Goal: Find specific page/section: Find specific page/section

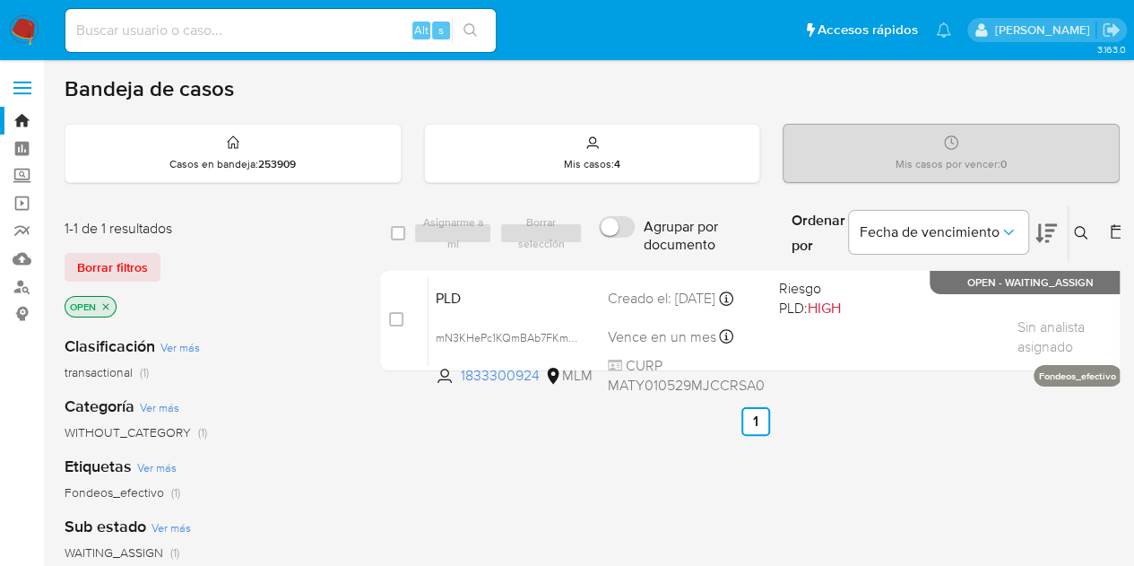
click at [230, 14] on div "Alt s" at bounding box center [280, 30] width 430 height 43
click at [209, 32] on input at bounding box center [280, 30] width 430 height 23
paste input "254419645"
type input "254419645"
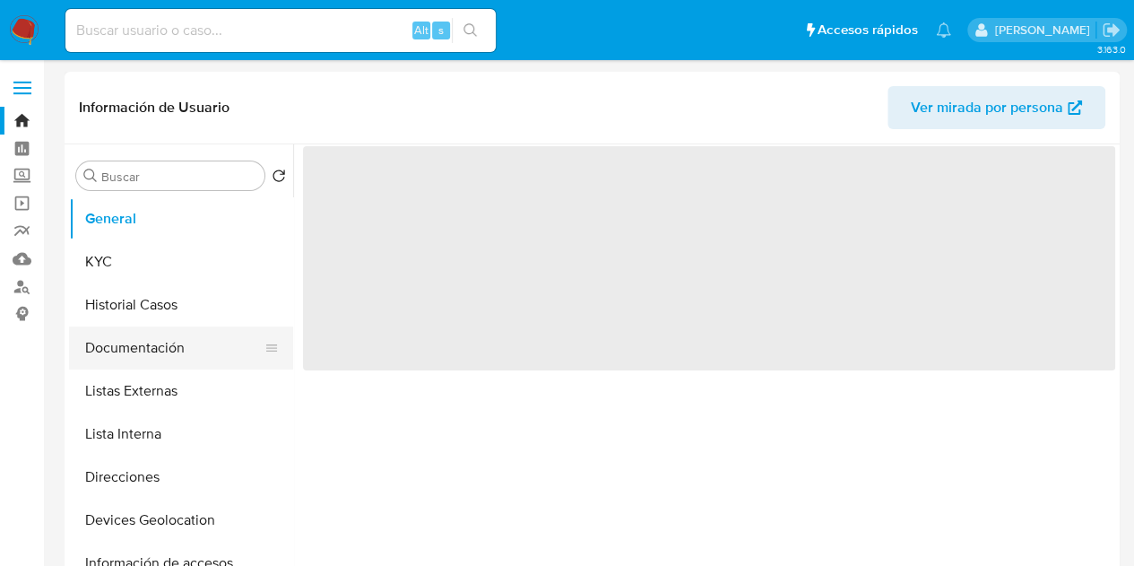
select select "10"
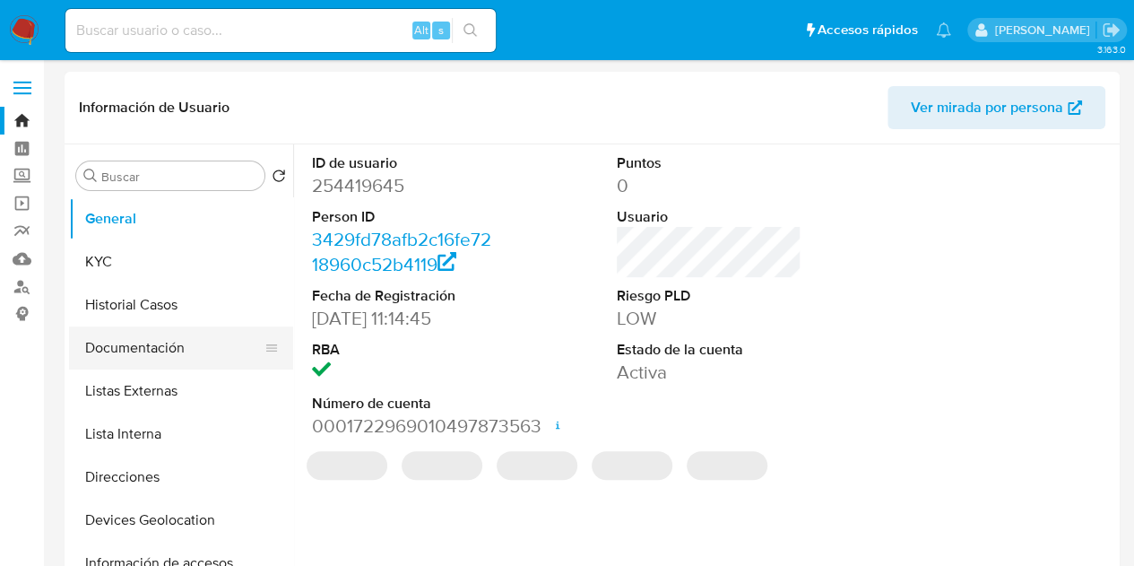
click at [158, 336] on button "Documentación" at bounding box center [174, 347] width 210 height 43
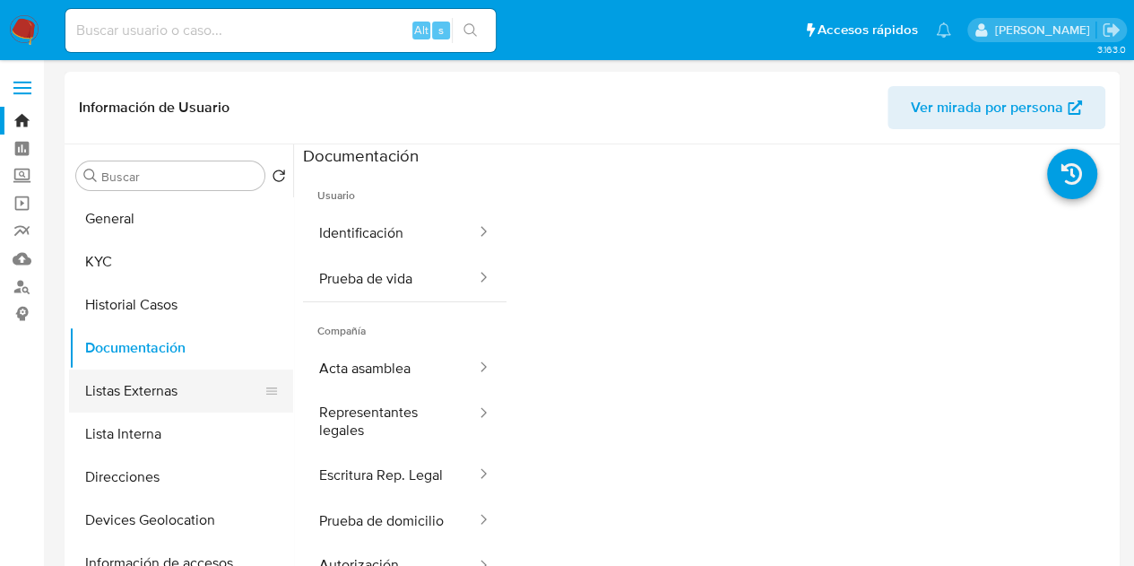
click at [144, 371] on button "Listas Externas" at bounding box center [174, 390] width 210 height 43
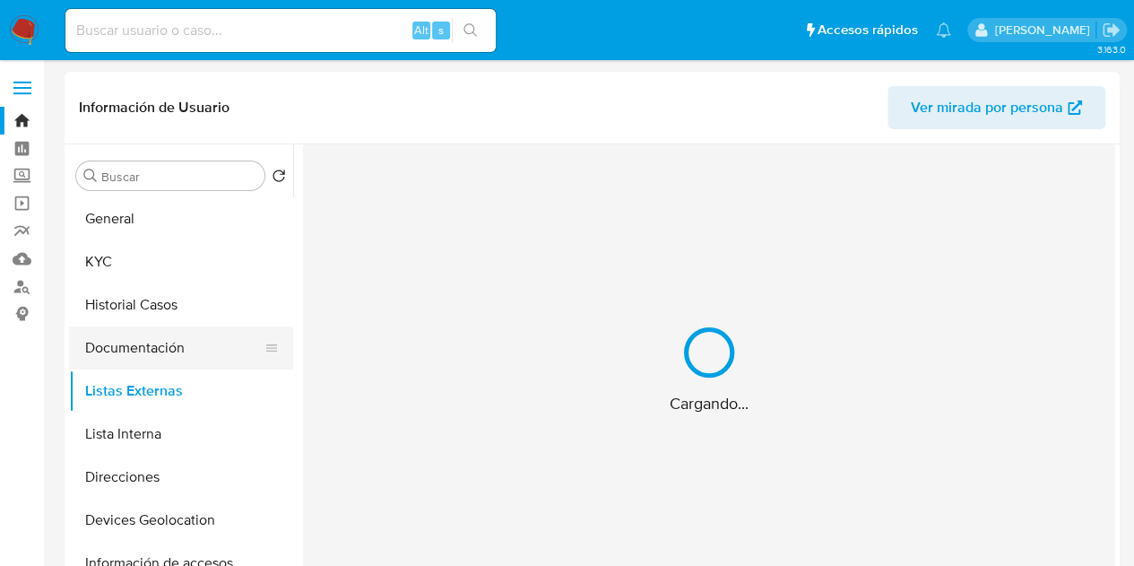
click at [153, 356] on button "Documentación" at bounding box center [174, 347] width 210 height 43
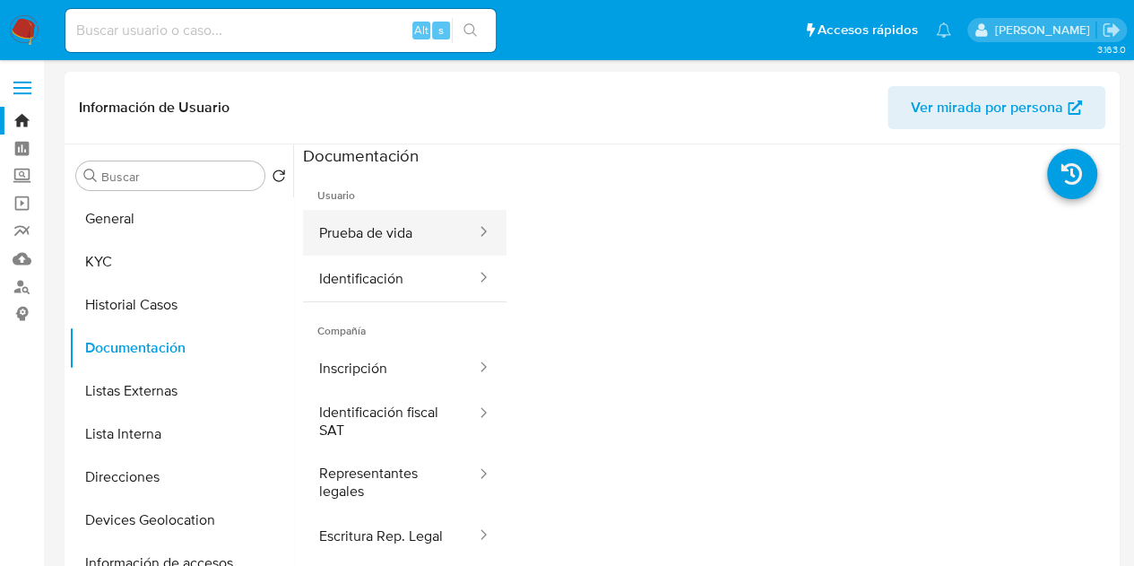
click at [382, 241] on button "Prueba de vida" at bounding box center [390, 233] width 175 height 46
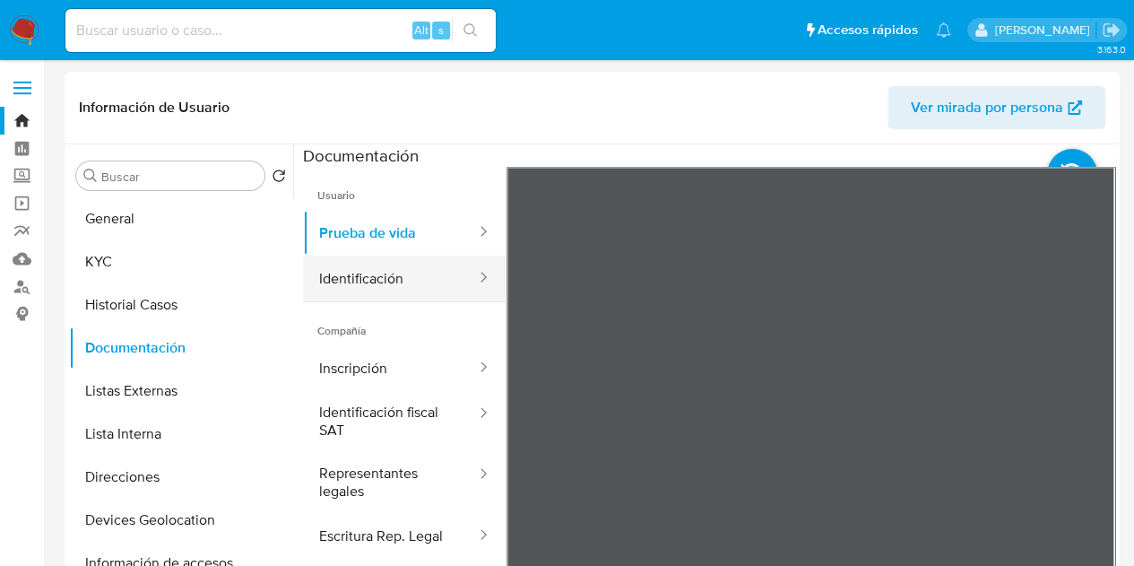
click at [379, 275] on button "Identificación" at bounding box center [390, 279] width 175 height 46
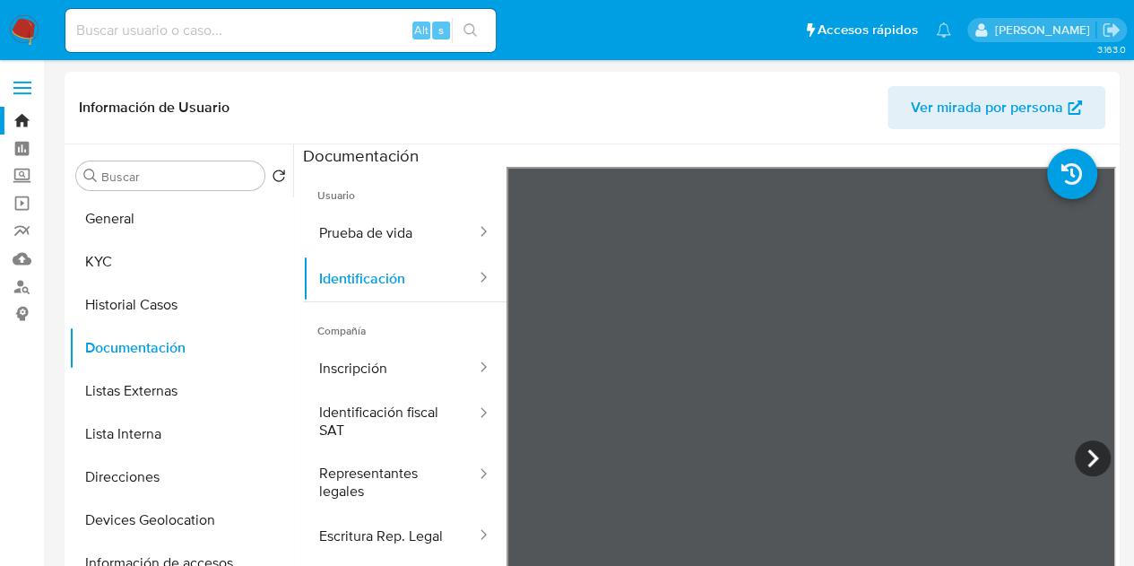
click at [334, 362] on button "Inscripción" at bounding box center [390, 368] width 175 height 46
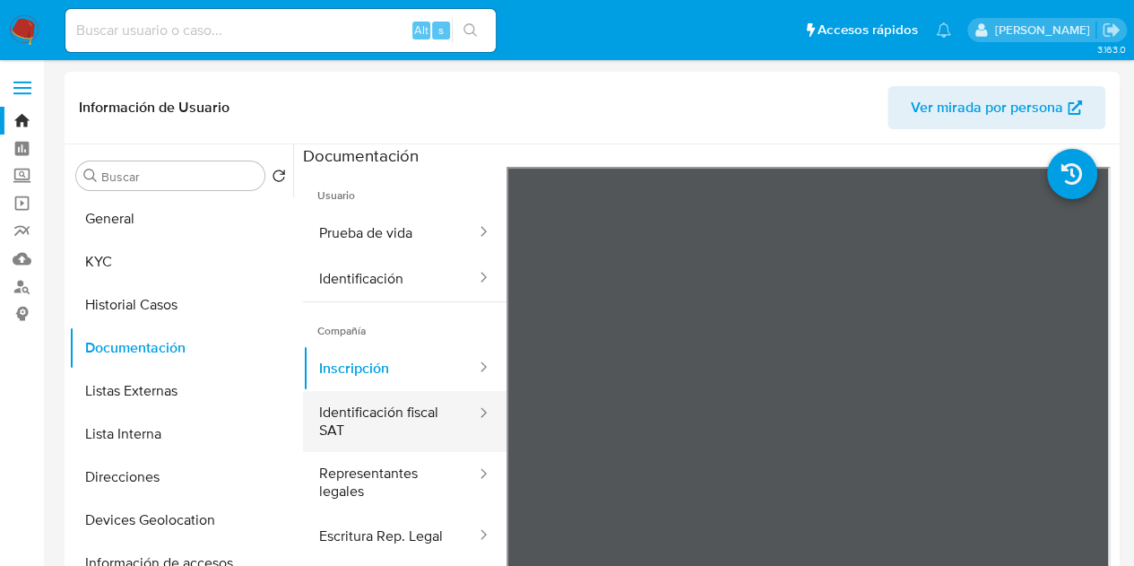
click at [344, 412] on button "Identificación fiscal SAT" at bounding box center [390, 421] width 175 height 61
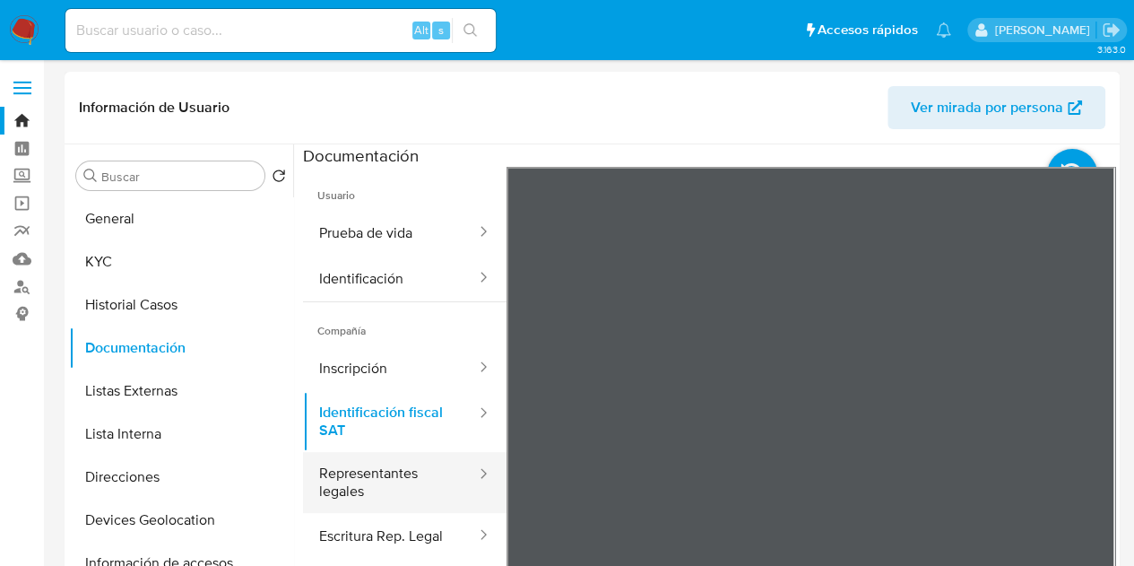
click at [400, 478] on button "Representantes legales" at bounding box center [390, 482] width 175 height 61
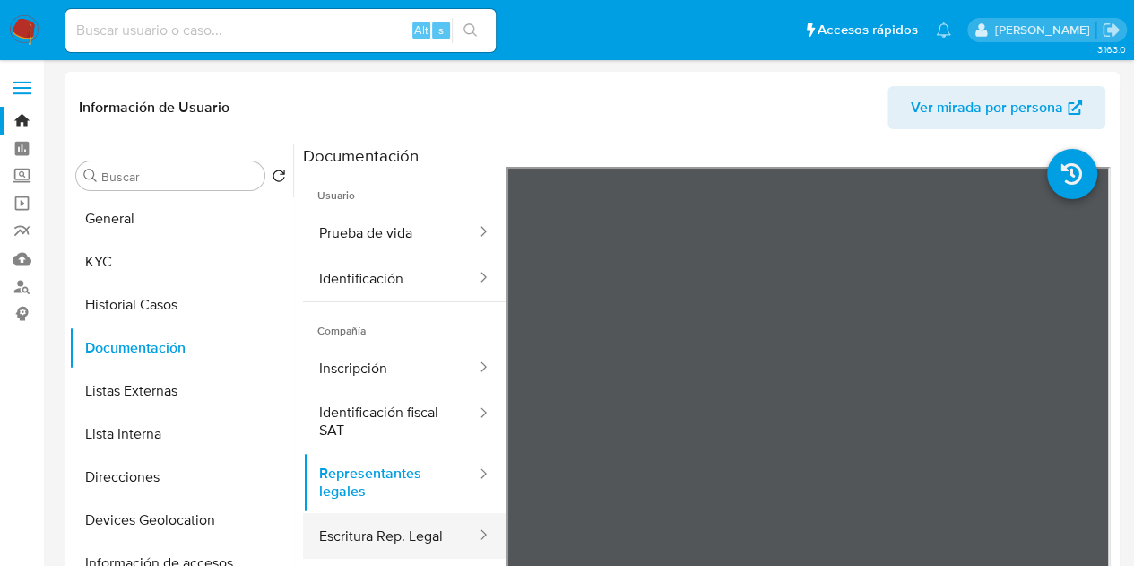
click at [375, 526] on button "Escritura Rep. Legal" at bounding box center [390, 536] width 175 height 46
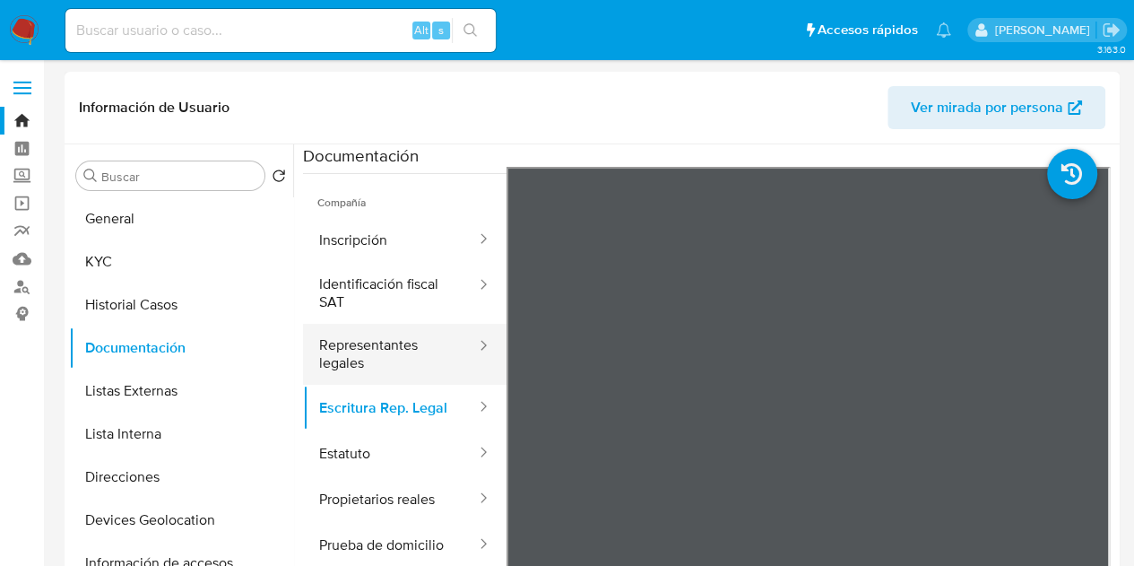
scroll to position [169, 0]
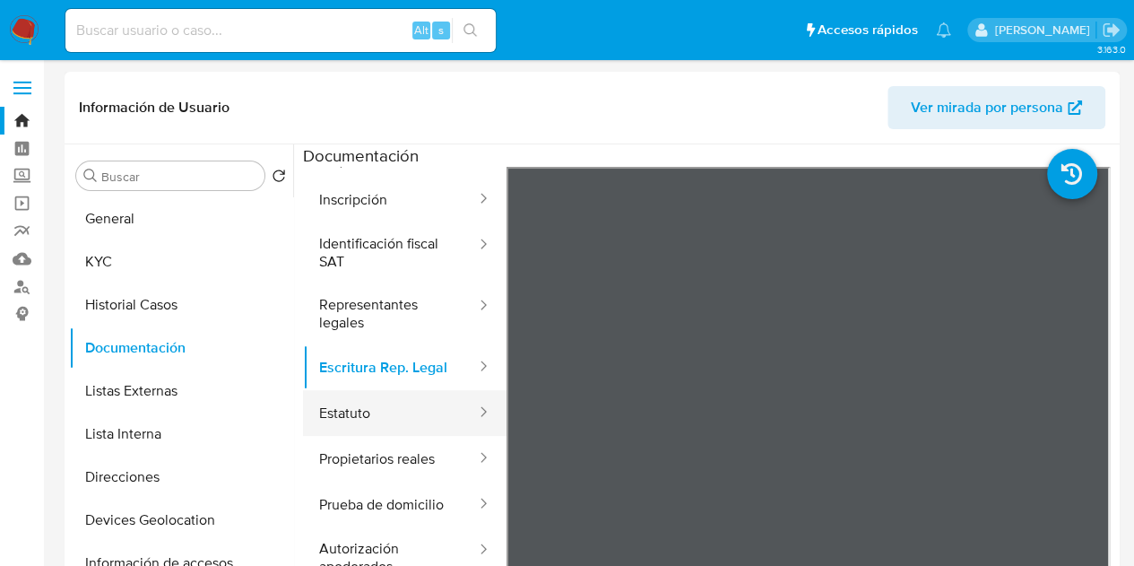
click at [379, 399] on button "Estatuto" at bounding box center [390, 413] width 175 height 46
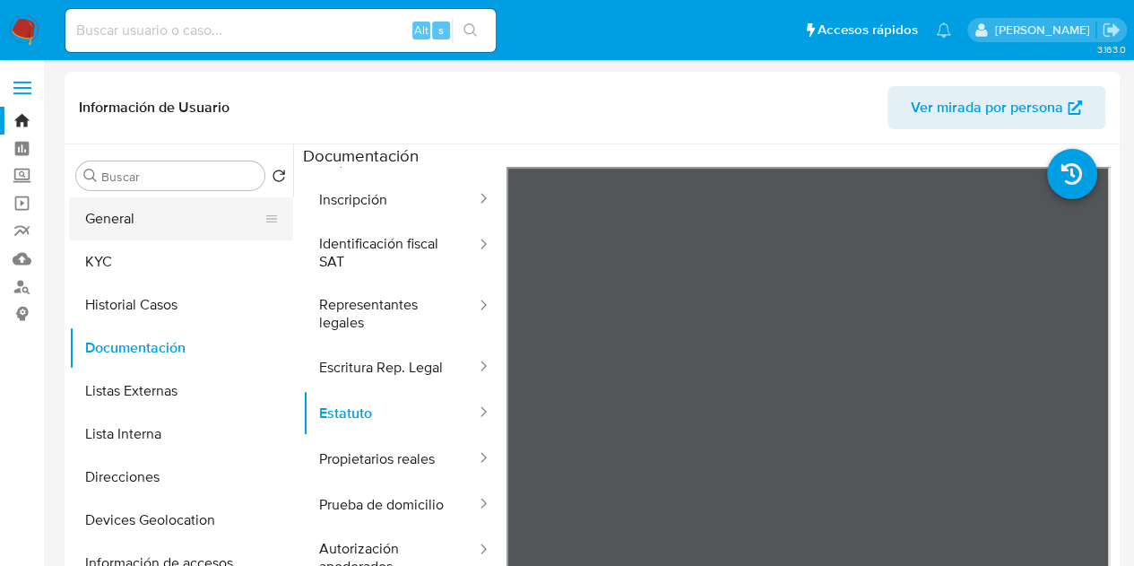
click at [203, 229] on button "General" at bounding box center [174, 218] width 210 height 43
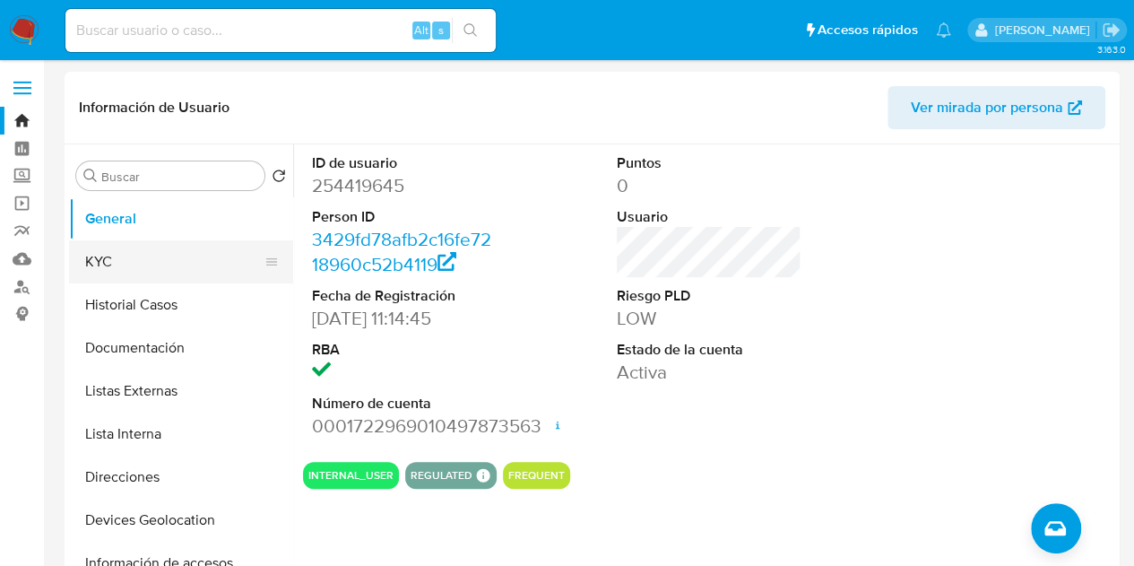
click at [152, 250] on button "KYC" at bounding box center [174, 261] width 210 height 43
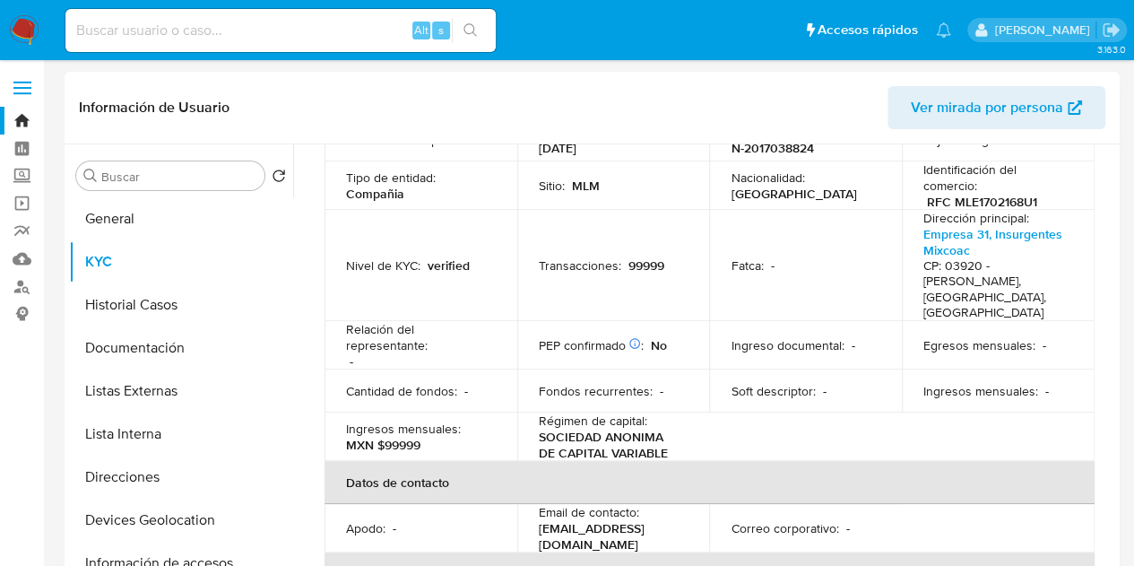
scroll to position [199, 0]
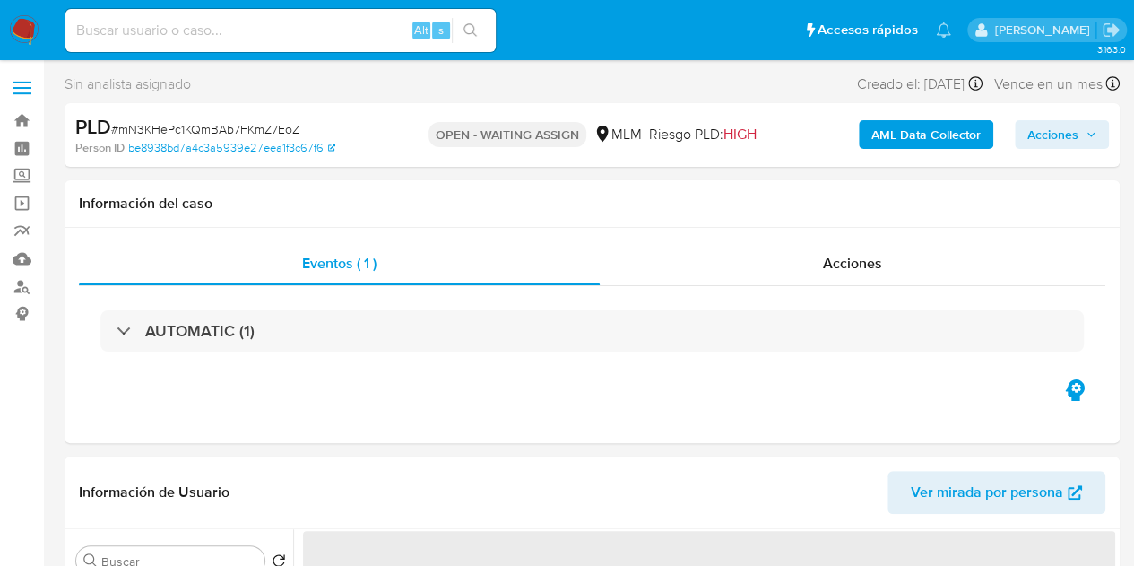
select select "10"
